Goal: Check status: Check status

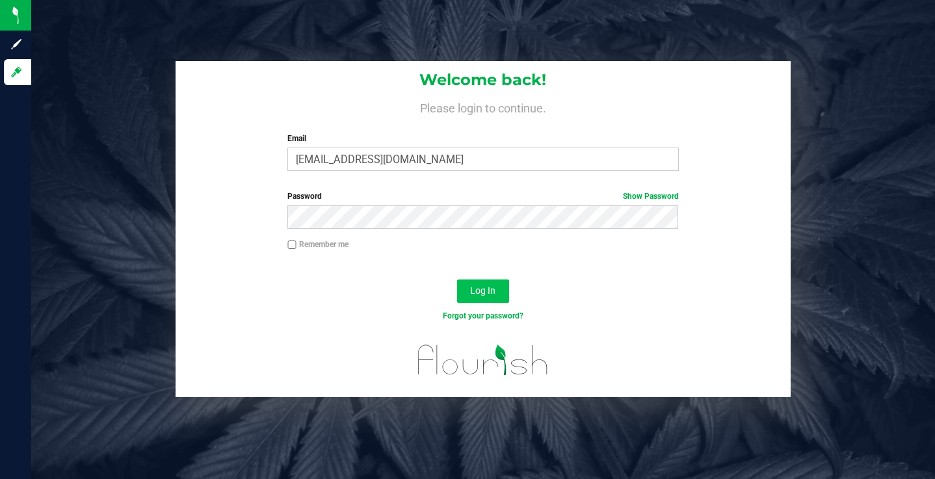
click at [488, 283] on button "Log In" at bounding box center [483, 290] width 52 height 23
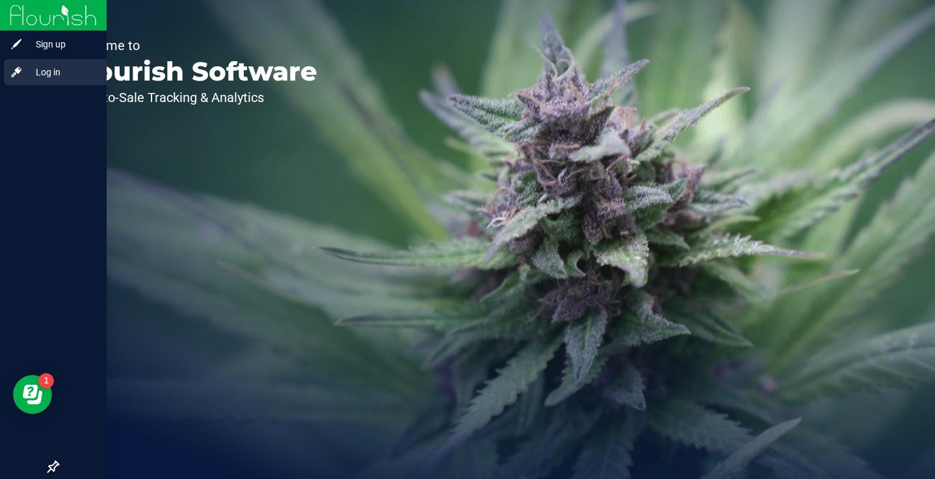
click at [50, 78] on span "Log in" at bounding box center [62, 72] width 78 height 16
click at [47, 73] on span "Log in" at bounding box center [62, 72] width 78 height 16
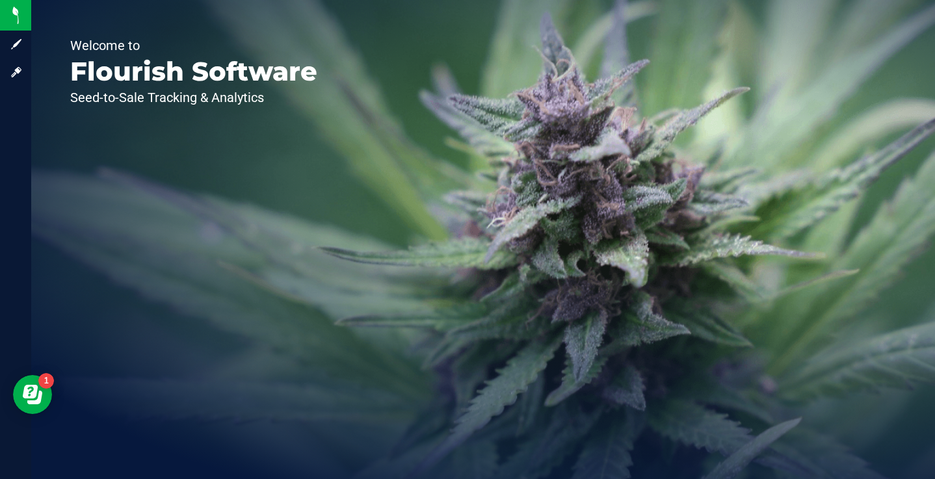
click at [279, 317] on div "Welcome to Flourish Software Seed-to-Sale Tracking & Analytics" at bounding box center [193, 239] width 325 height 479
click at [316, 192] on div "Welcome to Flourish Software Seed-to-Sale Tracking & Analytics" at bounding box center [193, 239] width 325 height 479
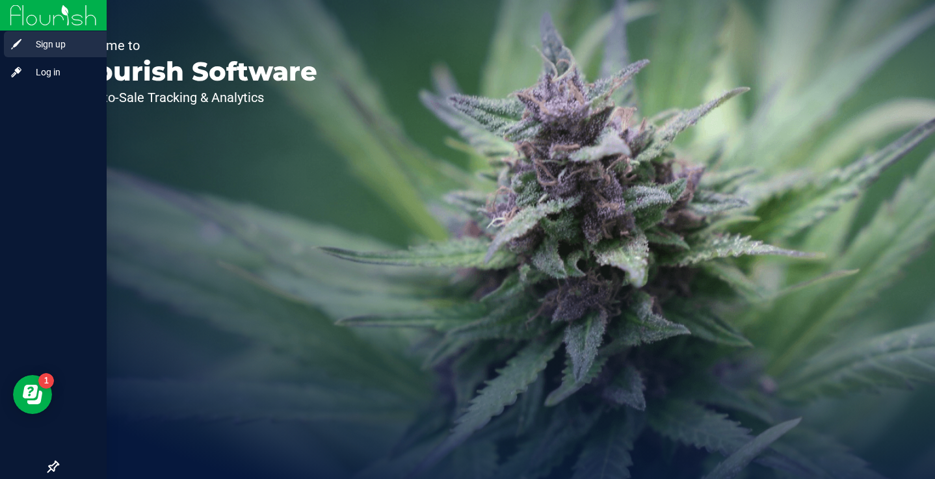
click at [26, 43] on span "Sign up" at bounding box center [62, 44] width 78 height 16
click at [33, 73] on span "Log in" at bounding box center [62, 72] width 78 height 16
click at [47, 76] on span "Log in" at bounding box center [62, 72] width 78 height 16
click at [41, 63] on div "Log in" at bounding box center [55, 72] width 103 height 26
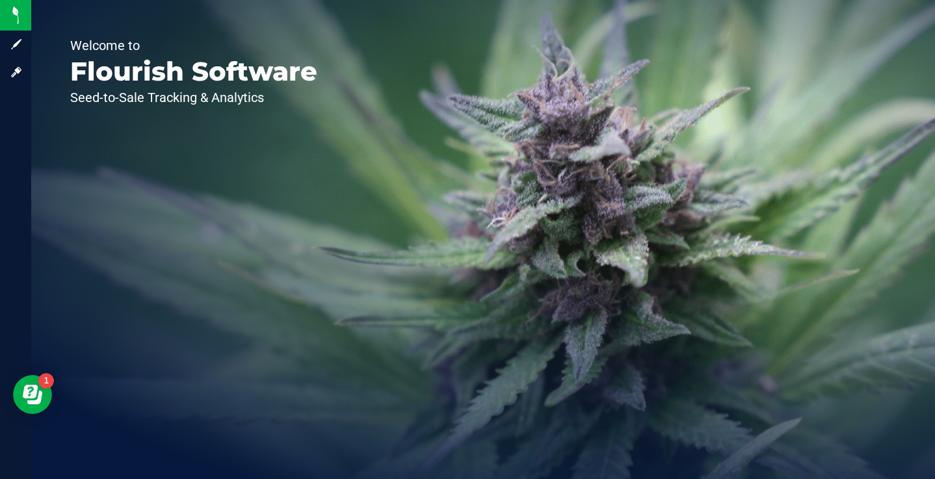
click at [209, 125] on div "Welcome to Flourish Software Seed-to-Sale Tracking & Analytics" at bounding box center [193, 239] width 325 height 479
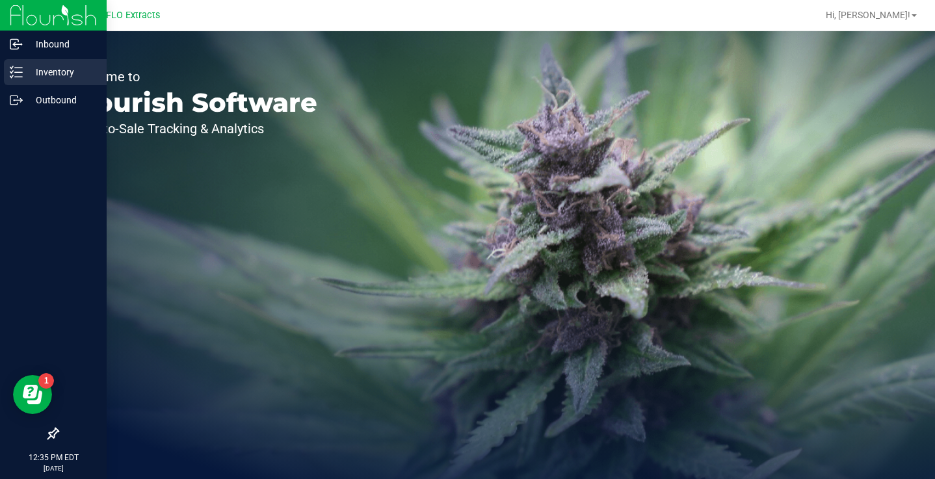
click at [22, 65] on div "Inventory" at bounding box center [55, 72] width 103 height 26
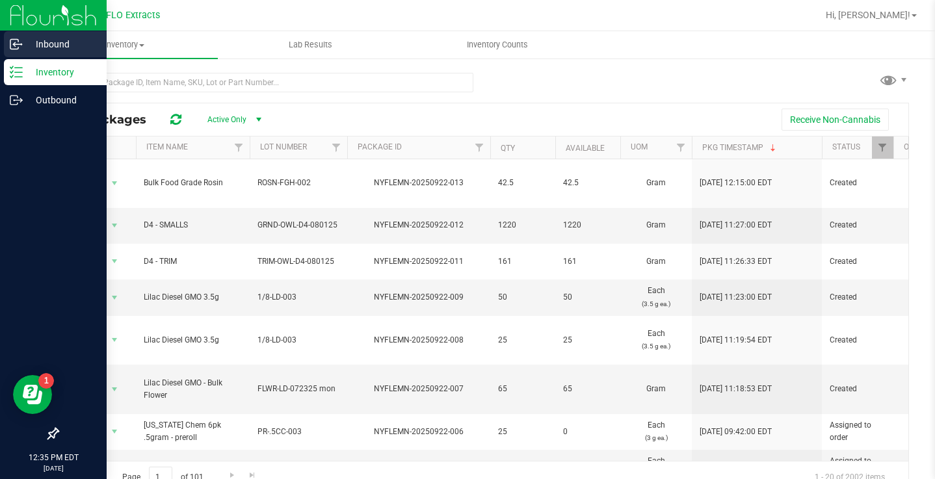
click at [27, 48] on p "Inbound" at bounding box center [62, 44] width 78 height 16
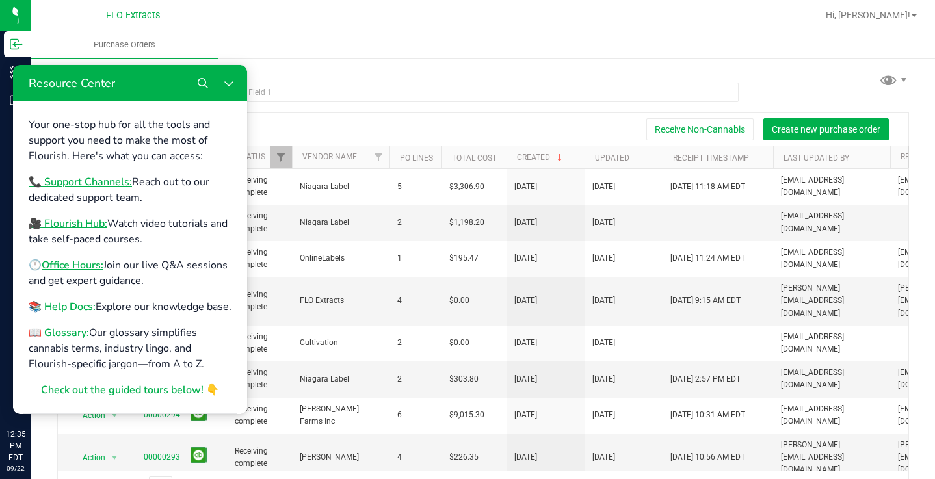
click at [235, 42] on ul "Purchase Orders" at bounding box center [498, 45] width 935 height 28
drag, startPoint x: 231, startPoint y: 81, endPoint x: 244, endPoint y: 146, distance: 66.3
click at [231, 81] on icon "Close Resource Center" at bounding box center [229, 83] width 10 height 10
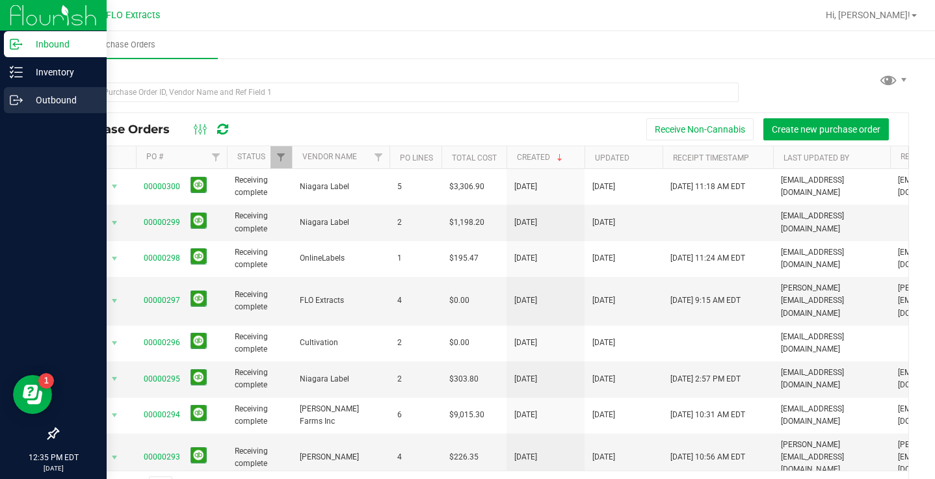
click at [19, 107] on div "Outbound" at bounding box center [55, 100] width 103 height 26
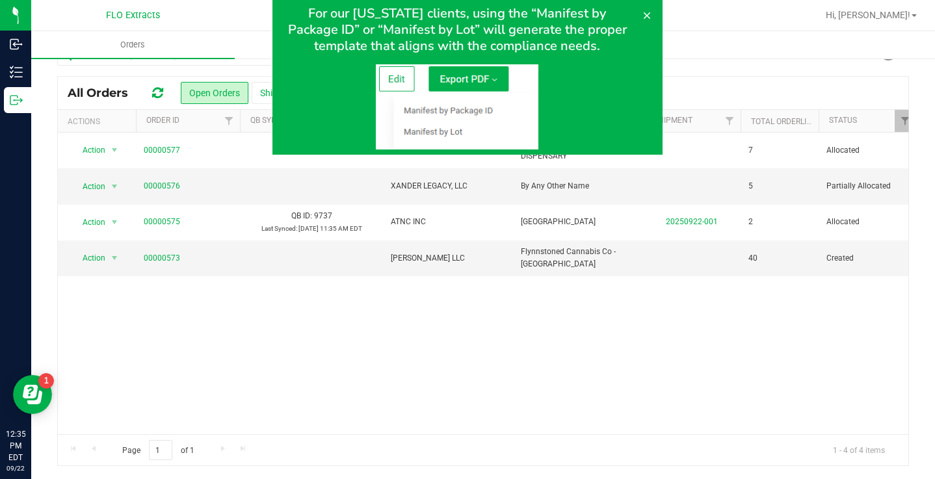
scroll to position [25, 0]
click at [650, 16] on icon at bounding box center [647, 15] width 10 height 10
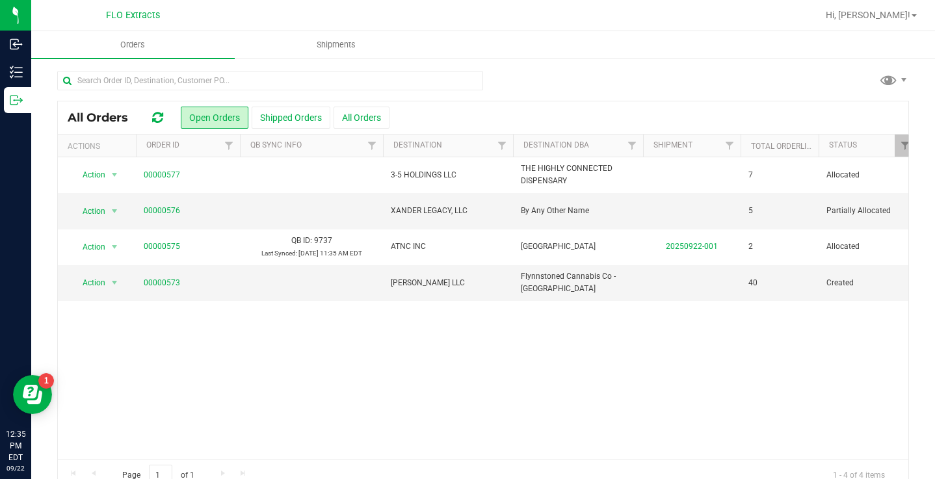
scroll to position [0, 0]
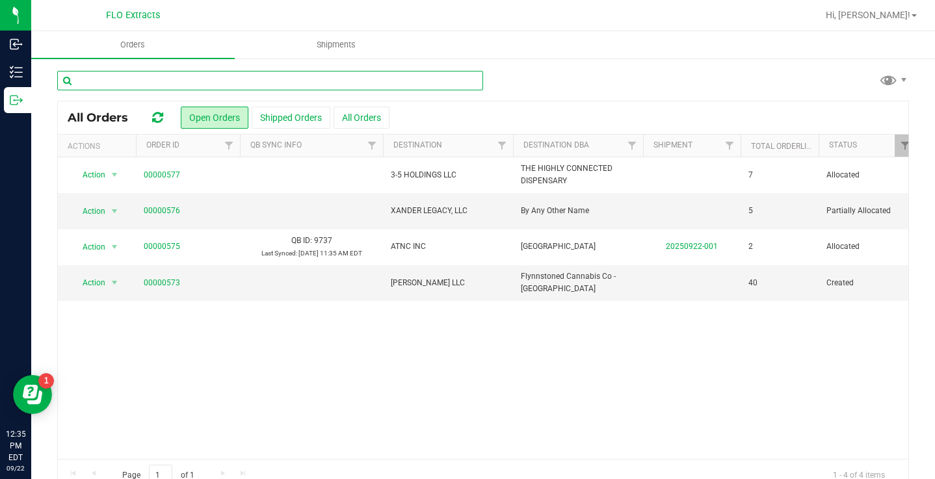
click at [250, 83] on input "text" at bounding box center [270, 80] width 426 height 19
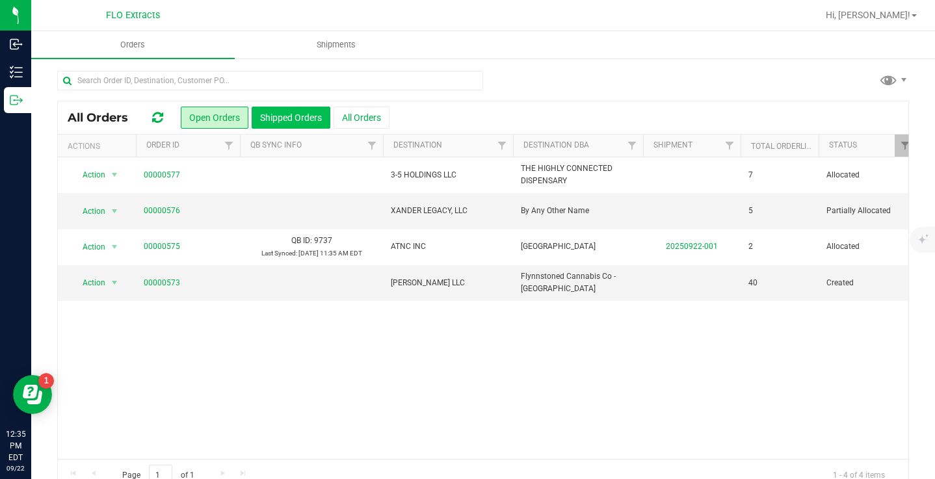
click at [281, 119] on button "Shipped Orders" at bounding box center [291, 118] width 79 height 22
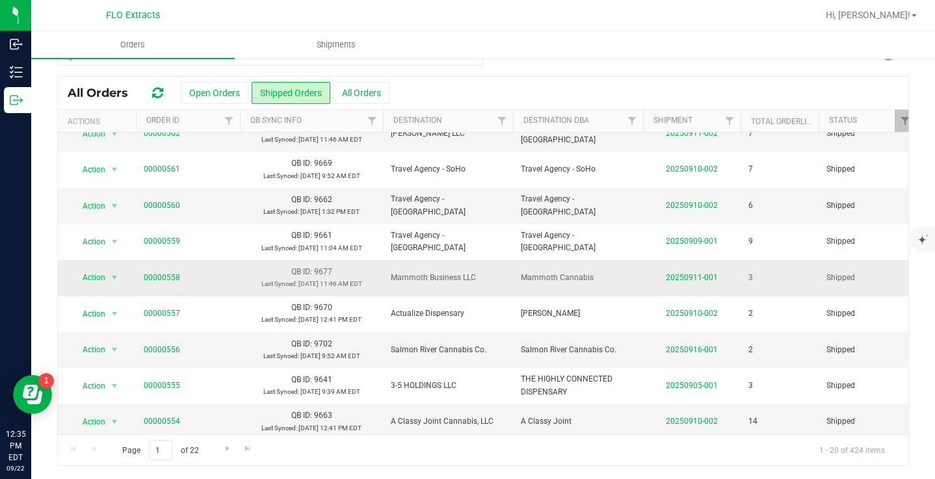
scroll to position [25, 0]
click at [167, 276] on link "00000558" at bounding box center [162, 278] width 36 height 12
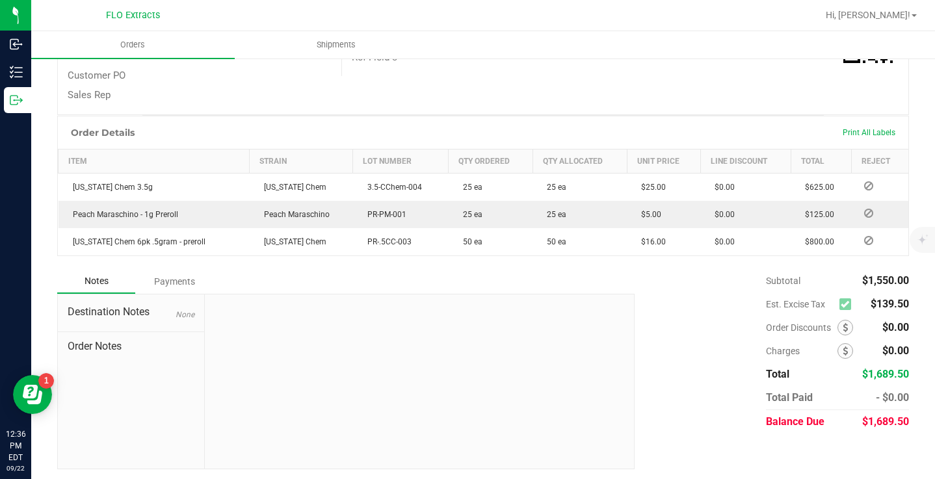
scroll to position [276, 0]
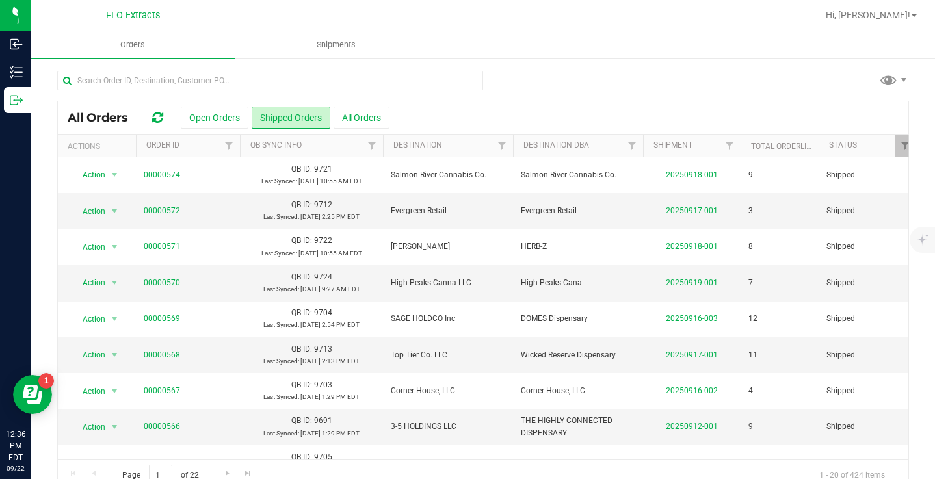
scroll to position [25, 0]
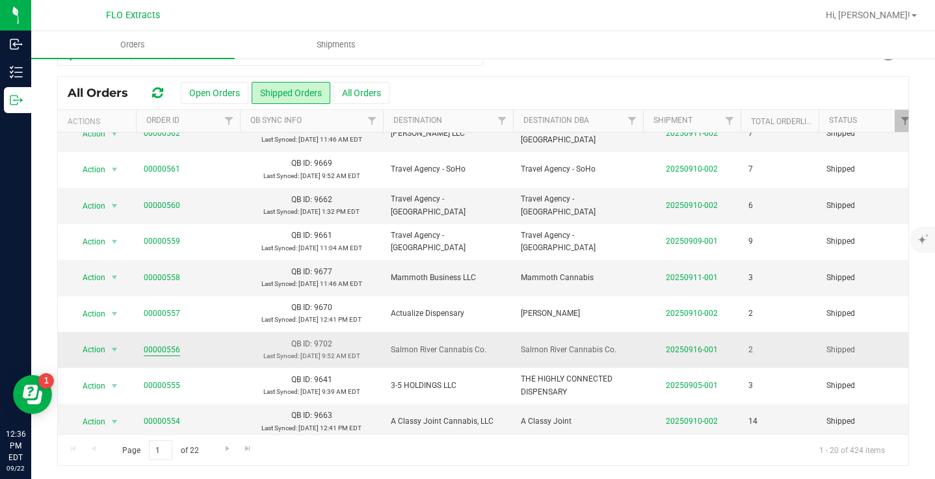
click at [160, 348] on link "00000556" at bounding box center [162, 350] width 36 height 12
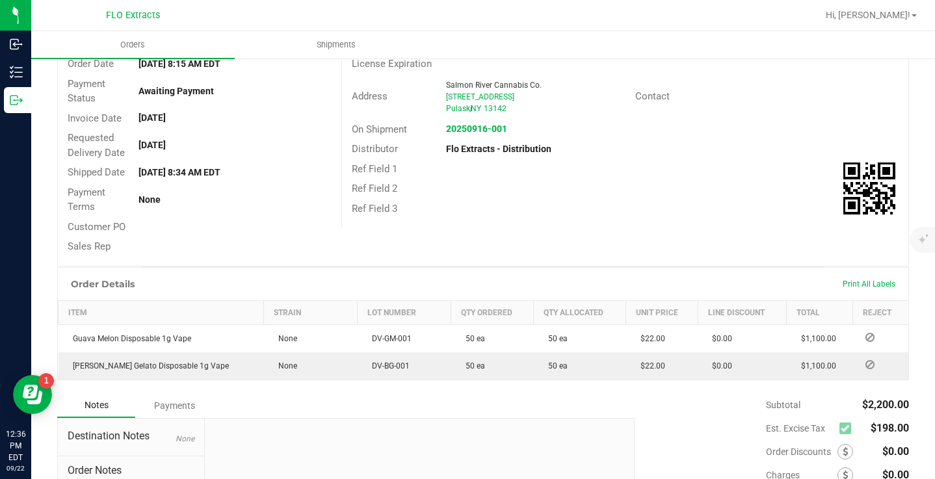
scroll to position [118, 0]
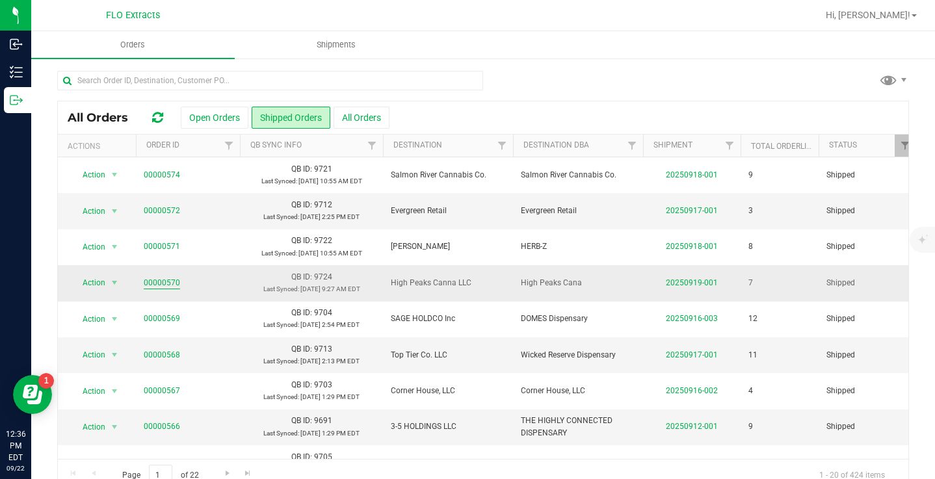
click at [162, 287] on link "00000570" at bounding box center [162, 283] width 36 height 12
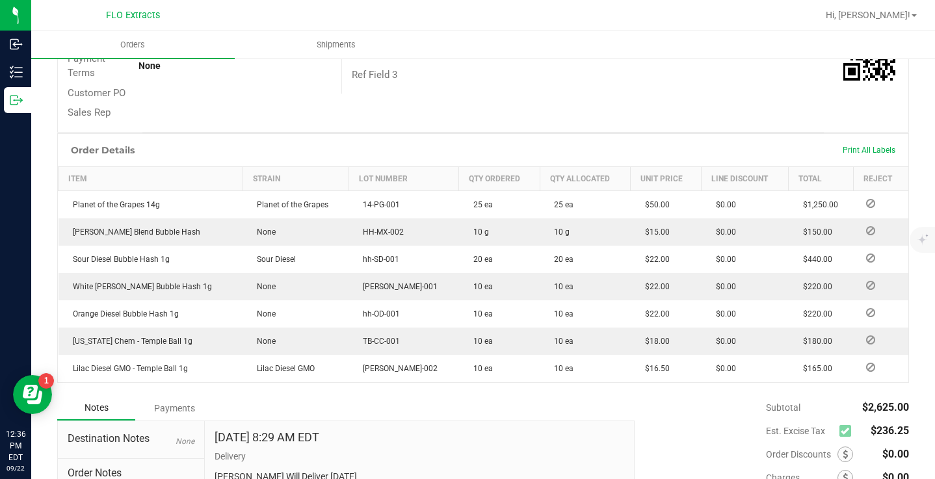
scroll to position [260, 0]
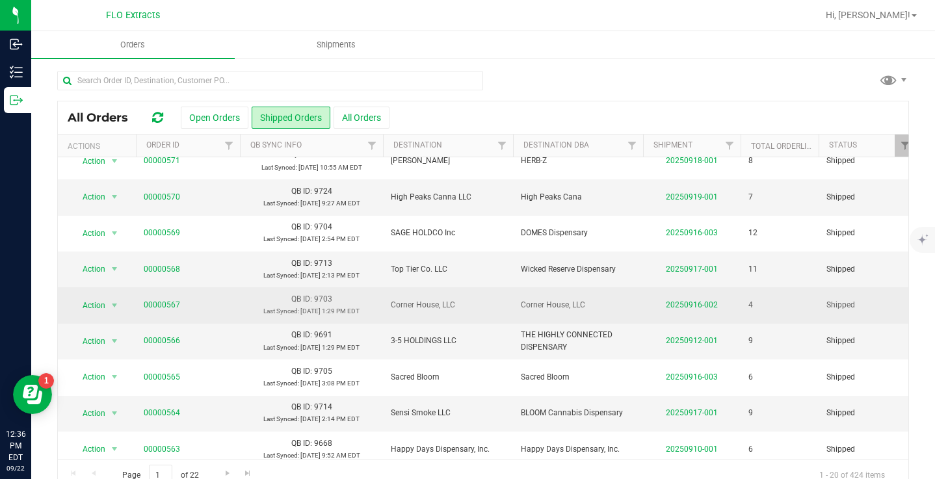
scroll to position [90, 0]
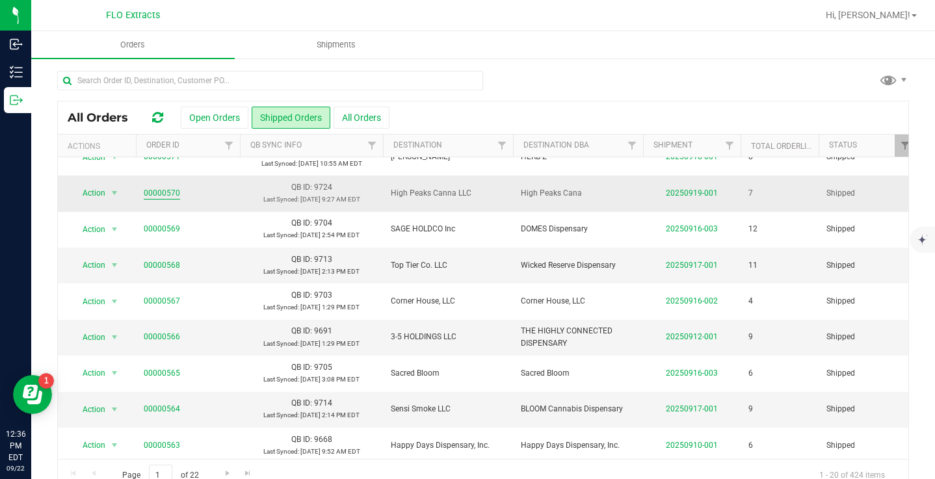
click at [157, 195] on link "00000570" at bounding box center [162, 193] width 36 height 12
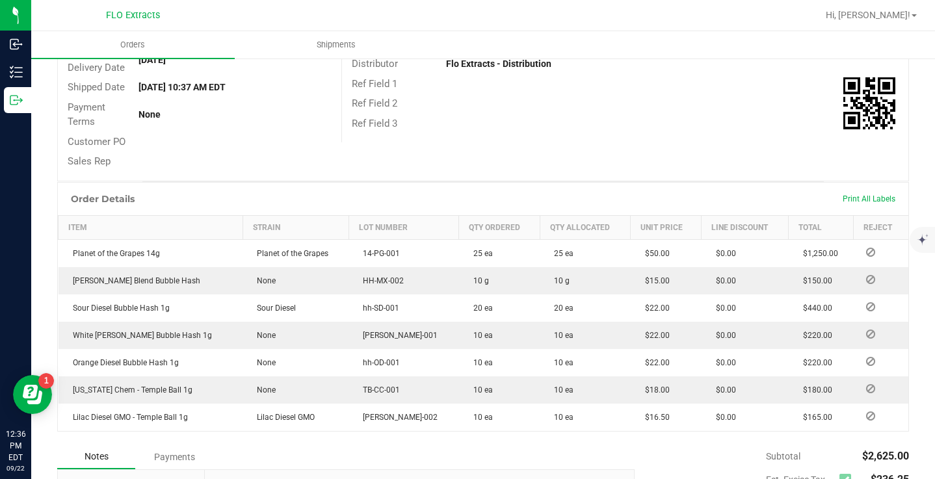
scroll to position [224, 0]
